Goal: Information Seeking & Learning: Learn about a topic

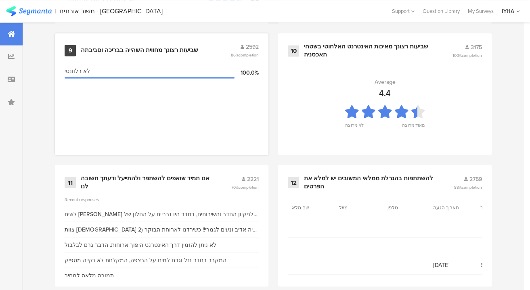
scroll to position [901, 0]
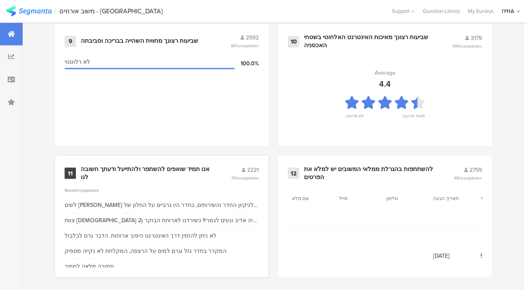
click at [166, 165] on div "אנו תמיד שואפים להשתפר ולהתייעל ודעתך חשובה לנו" at bounding box center [146, 173] width 131 height 16
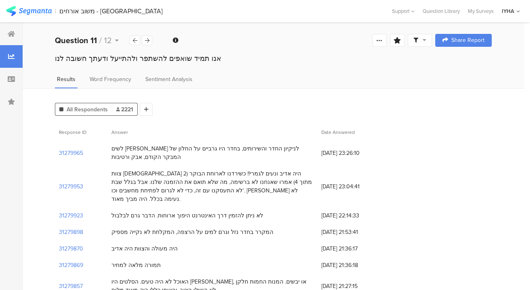
click at [143, 189] on div "צוות [DEMOGRAPHIC_DATA] היה אדיב ונעים לגמרי!! כשירדנו לארוחת הבוקר (2 מתוך 4) …" at bounding box center [212, 187] width 202 height 34
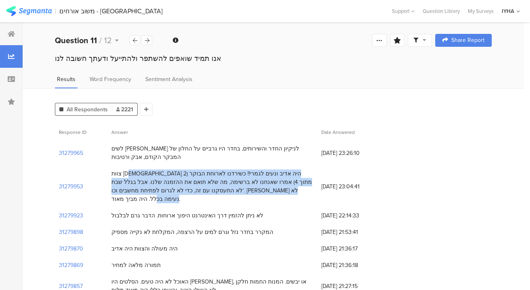
drag, startPoint x: 299, startPoint y: 170, endPoint x: 113, endPoint y: 190, distance: 186.9
click at [113, 190] on div "צוות [DEMOGRAPHIC_DATA] היה אדיב ונעים לגמרי!! כשירדנו לארוחת הבוקר (2 מתוך 4) …" at bounding box center [212, 187] width 202 height 34
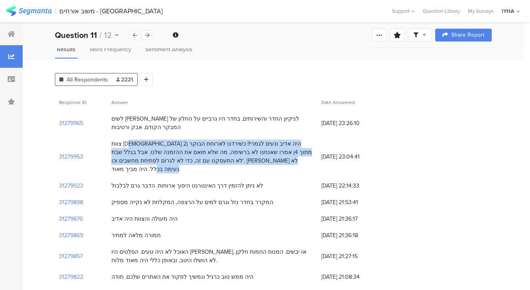
scroll to position [73, 0]
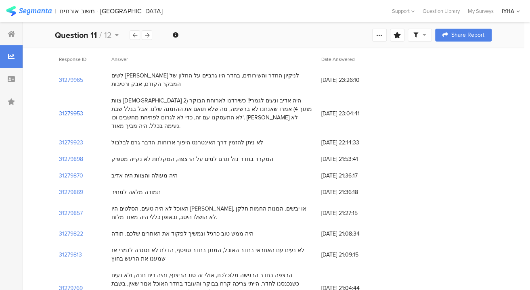
click at [71, 109] on section "31279953" at bounding box center [71, 113] width 24 height 8
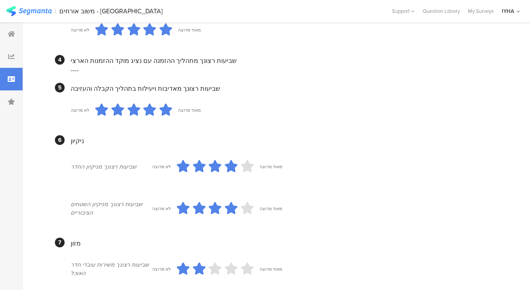
scroll to position [109, 0]
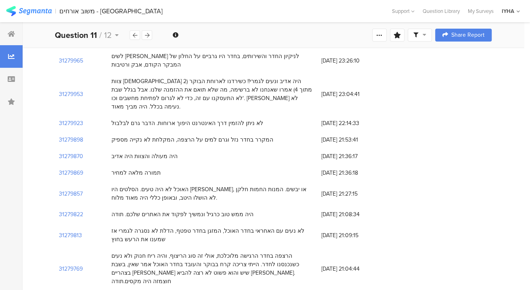
scroll to position [110, 0]
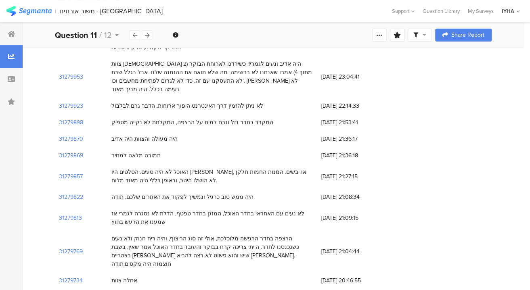
drag, startPoint x: 287, startPoint y: 161, endPoint x: 196, endPoint y: 173, distance: 91.6
click at [196, 173] on div "האוכל לא היה טעים. הסלטים היו [PERSON_NAME], או יבשים. המנות החמות חלקן לא הושל…" at bounding box center [212, 176] width 202 height 17
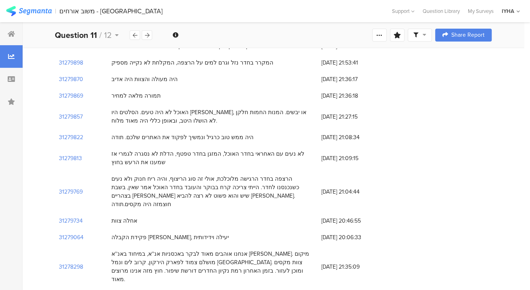
scroll to position [183, 0]
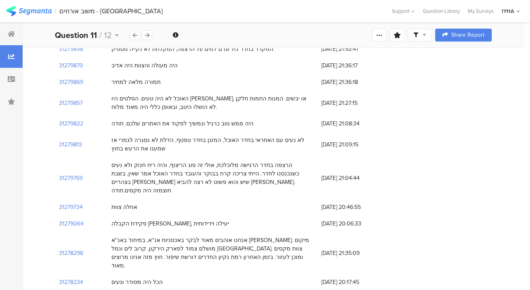
drag, startPoint x: 231, startPoint y: 115, endPoint x: 277, endPoint y: 192, distance: 89.8
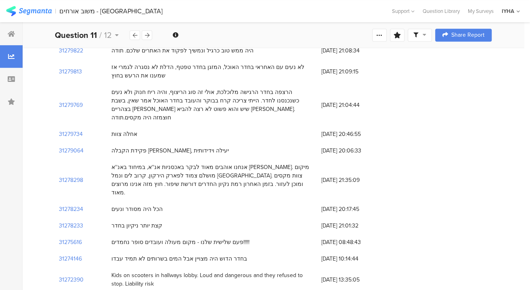
scroll to position [257, 0]
drag, startPoint x: 287, startPoint y: 151, endPoint x: 295, endPoint y: 205, distance: 54.8
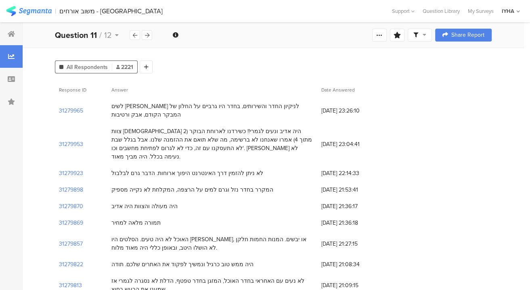
scroll to position [0, 0]
